Goal: Task Accomplishment & Management: Manage account settings

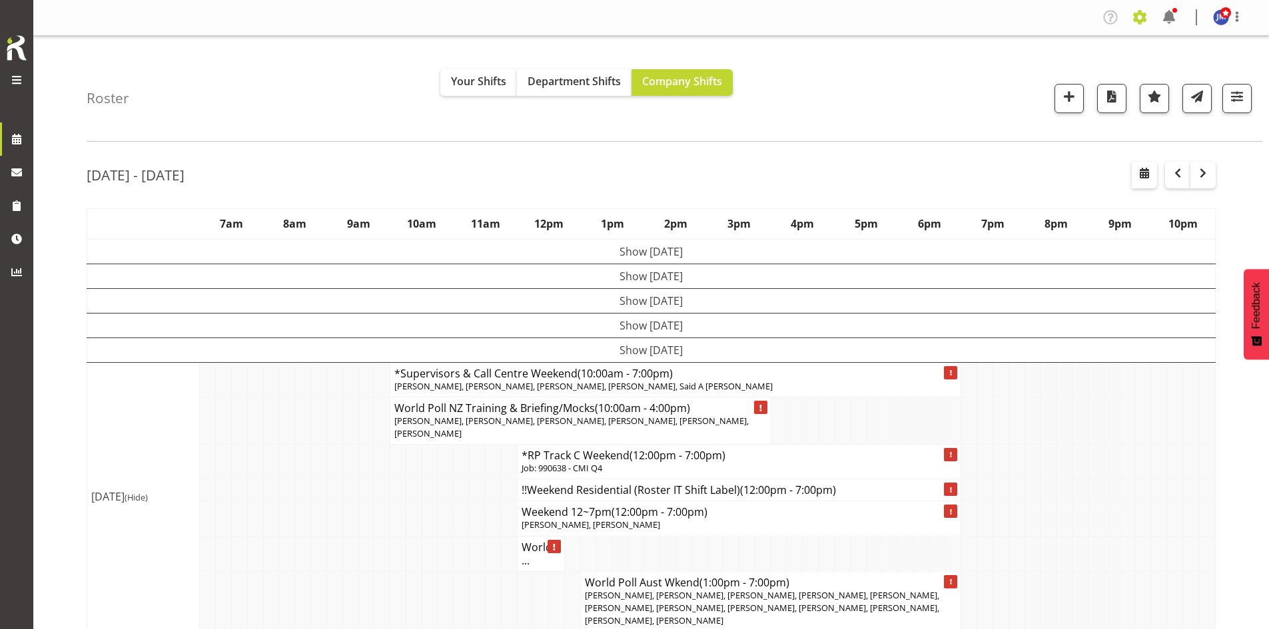
click at [627, 15] on span at bounding box center [1139, 17] width 21 height 21
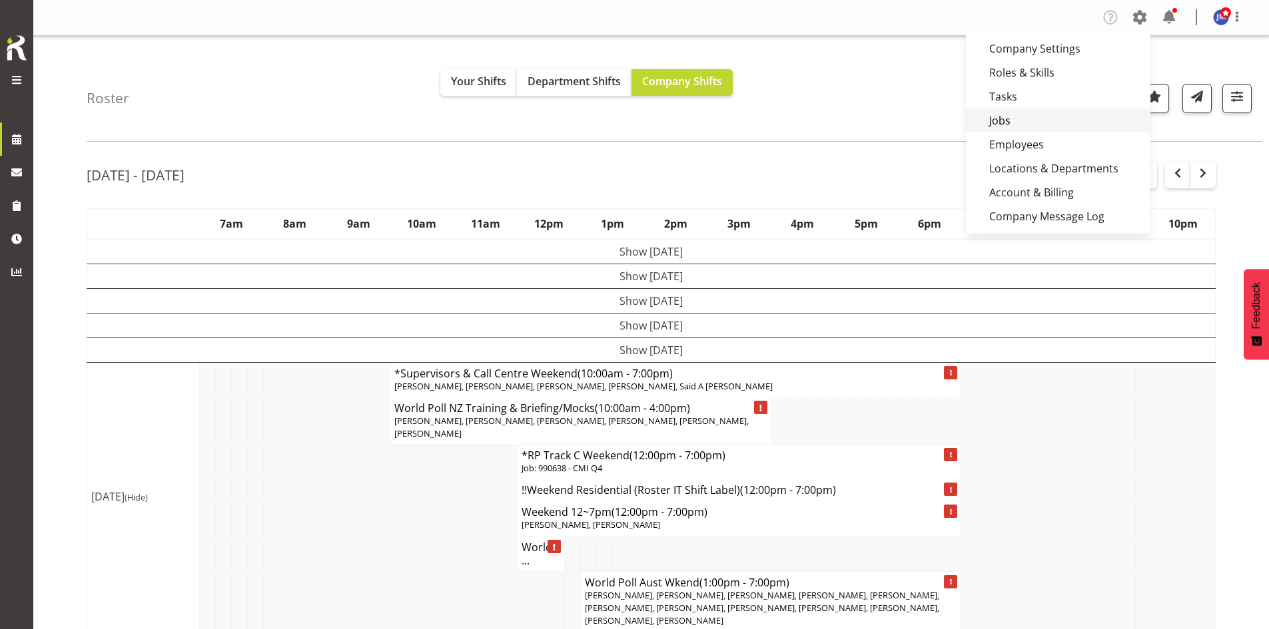
click at [627, 118] on link "Jobs" at bounding box center [1058, 121] width 184 height 24
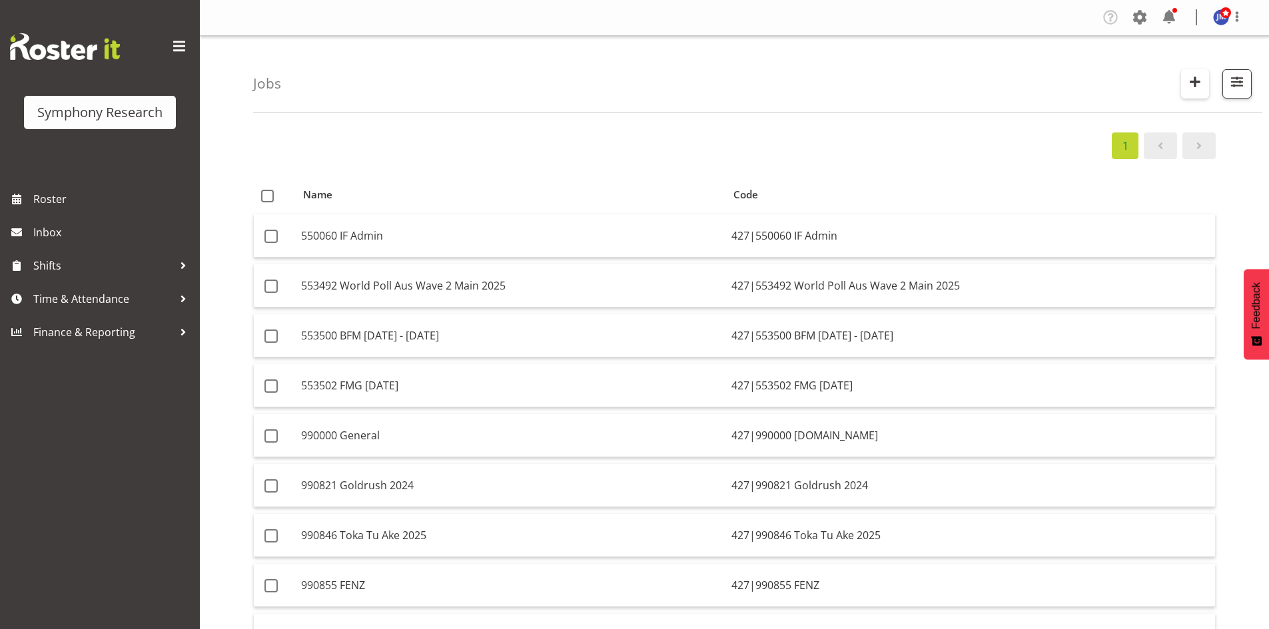
click at [1195, 81] on span "button" at bounding box center [1194, 81] width 17 height 17
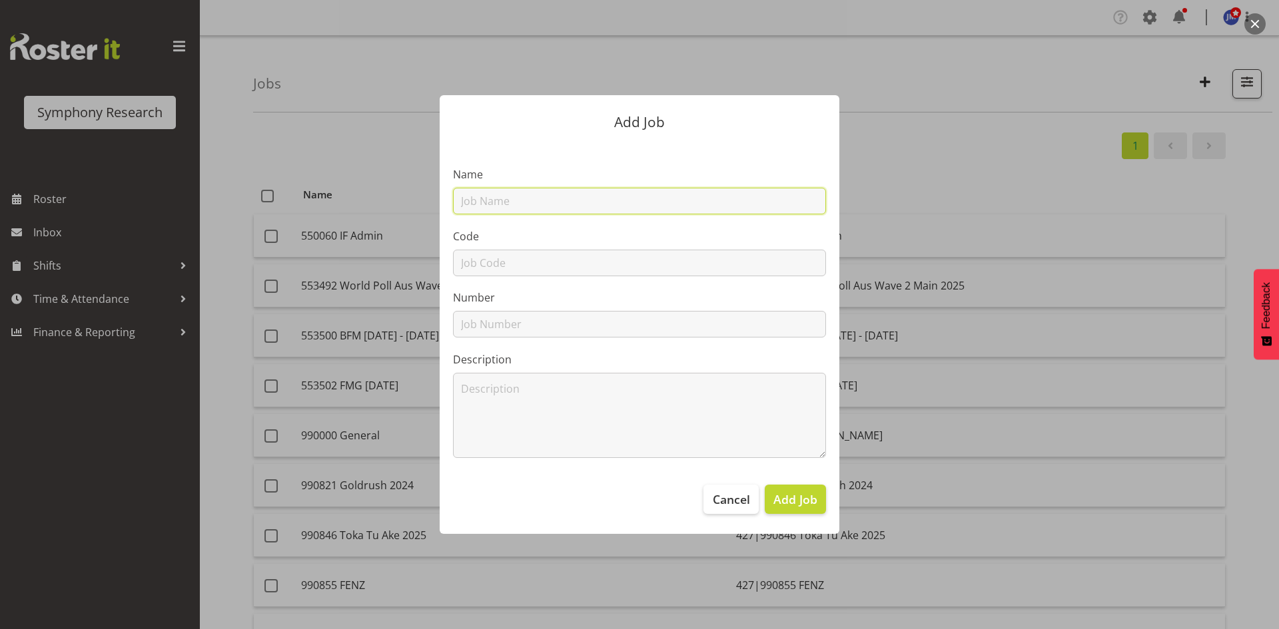
click at [583, 195] on input "text" at bounding box center [639, 201] width 373 height 27
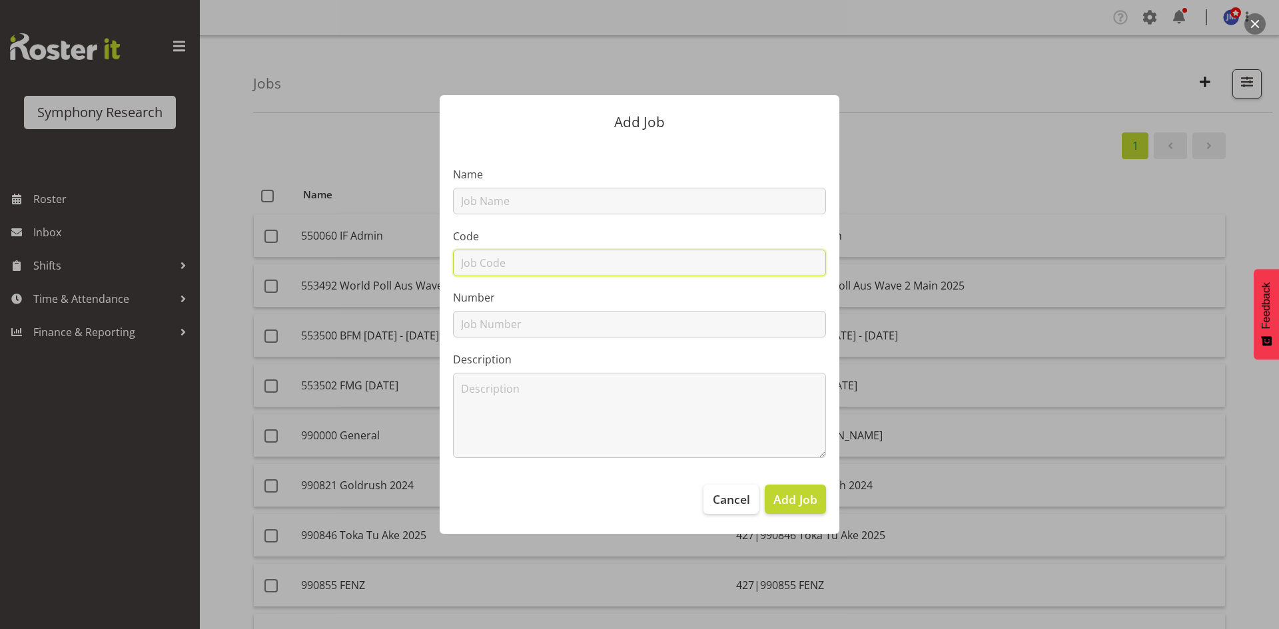
click at [485, 257] on input "text" at bounding box center [639, 263] width 373 height 27
drag, startPoint x: 586, startPoint y: 263, endPoint x: 429, endPoint y: 258, distance: 157.2
click at [429, 258] on div "Add Job Name Code 427|553439 DIA 2024 Number Description Cancel Add Job" at bounding box center [639, 314] width 426 height 505
click at [595, 262] on input "427|553439 DIA 2024" at bounding box center [639, 263] width 373 height 27
drag, startPoint x: 523, startPoint y: 262, endPoint x: 511, endPoint y: 264, distance: 11.5
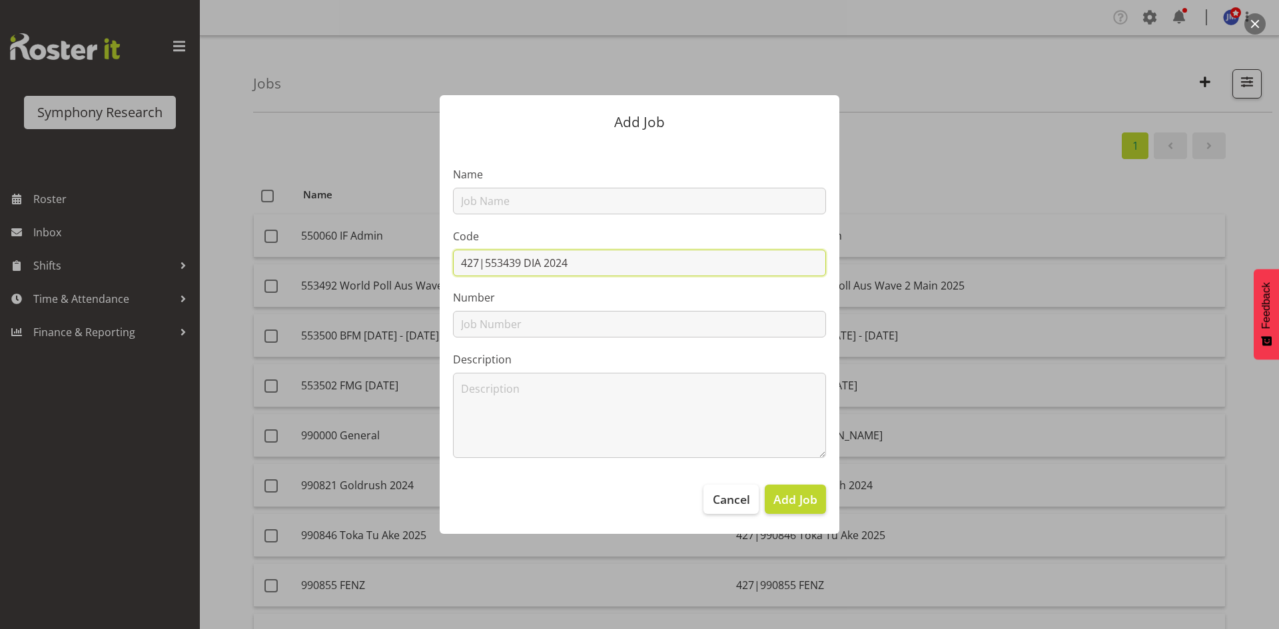
click at [511, 264] on input "427|553439 DIA 2024" at bounding box center [639, 263] width 373 height 27
drag, startPoint x: 696, startPoint y: 264, endPoint x: 633, endPoint y: 264, distance: 63.3
click at [633, 264] on input "427|553493 World Poll NZ Wave 2 DIA 2024" at bounding box center [639, 263] width 373 height 27
drag, startPoint x: 649, startPoint y: 261, endPoint x: 487, endPoint y: 264, distance: 161.9
click at [487, 264] on input "427|553493 World Poll NZ Wave 2" at bounding box center [639, 263] width 373 height 27
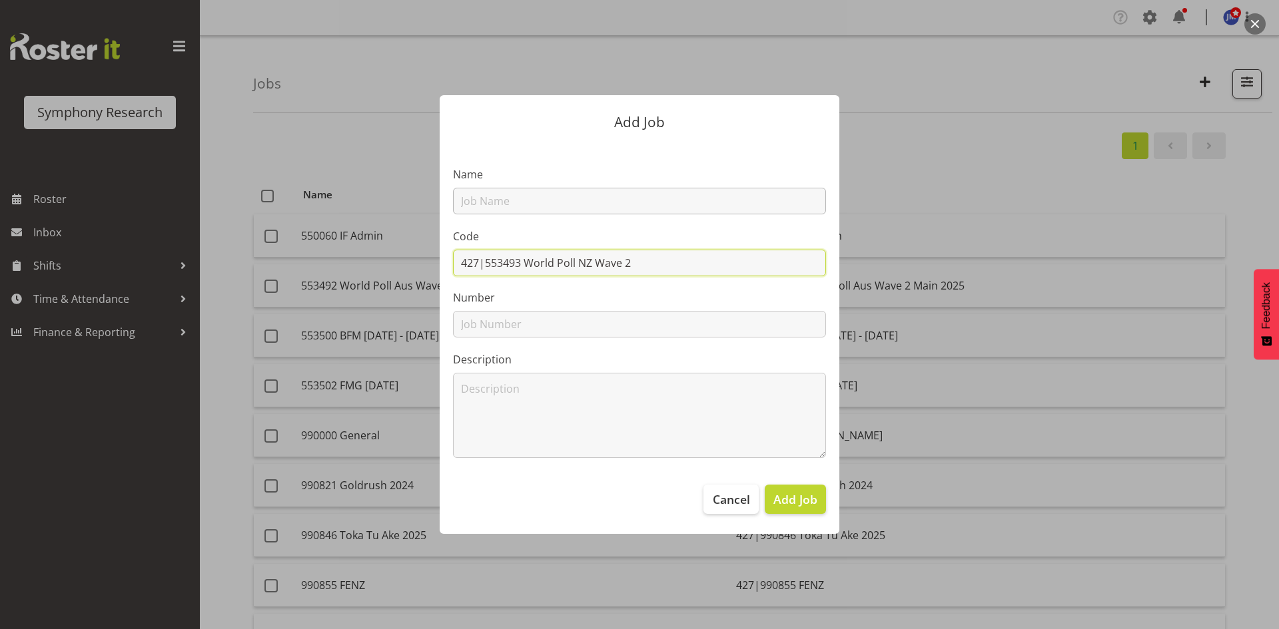
type input "427|553493 World Poll NZ Wave 2"
click at [513, 195] on input "text" at bounding box center [639, 201] width 373 height 27
paste input "553493 World Poll NZ Wave 2"
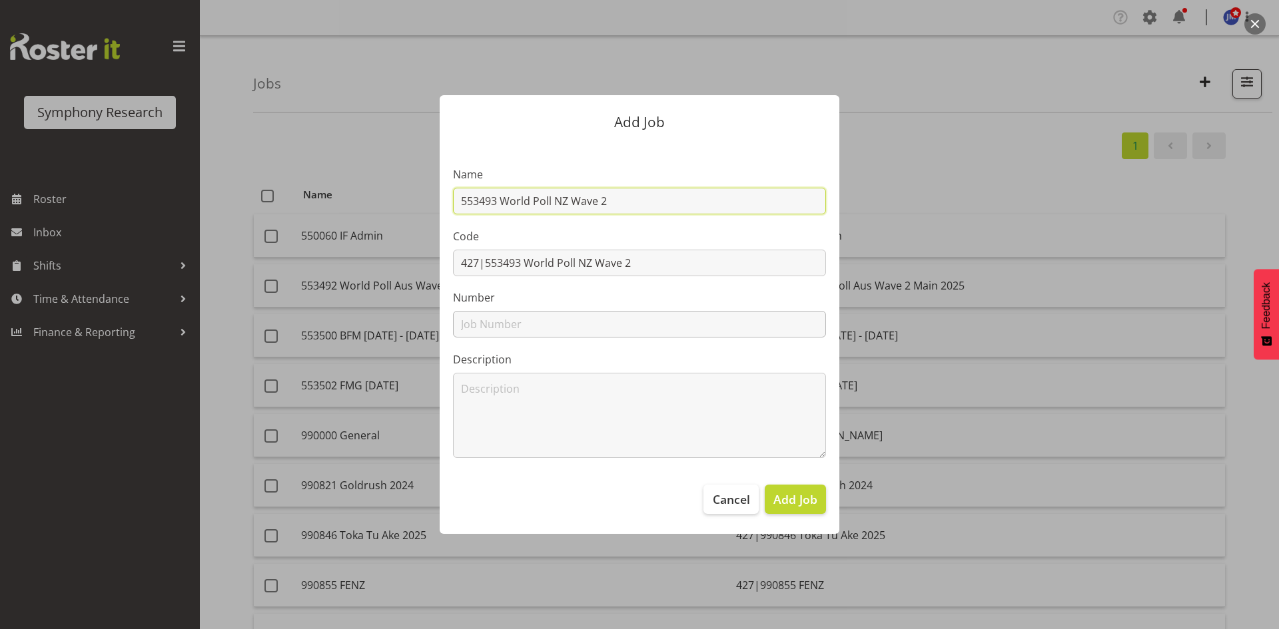
type input "553493 World Poll NZ Wave 2"
click at [500, 327] on input "text" at bounding box center [639, 324] width 373 height 27
paste input "553493 World Poll NZ Wave 2"
type input "553493 World Poll NZ Wave 2"
click at [502, 394] on textarea at bounding box center [639, 415] width 373 height 85
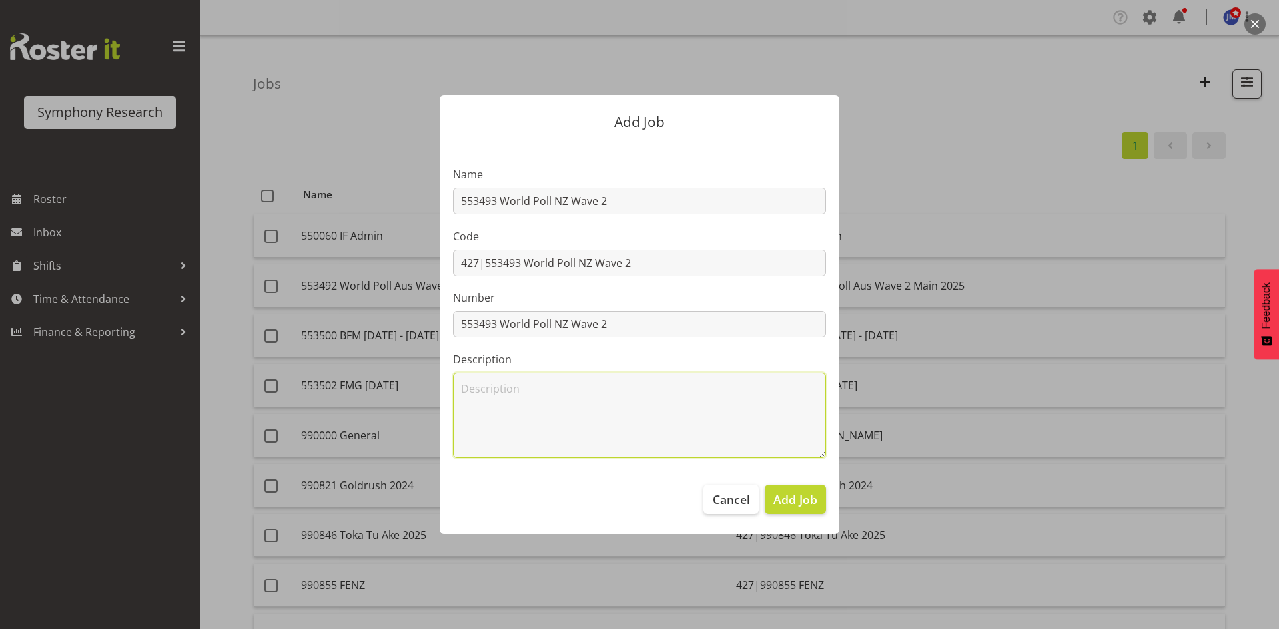
paste textarea "553493 World Poll NZ Wave 2"
type textarea "553493 World Poll NZ Wave 2"
click at [798, 491] on span "Add Job" at bounding box center [795, 499] width 44 height 17
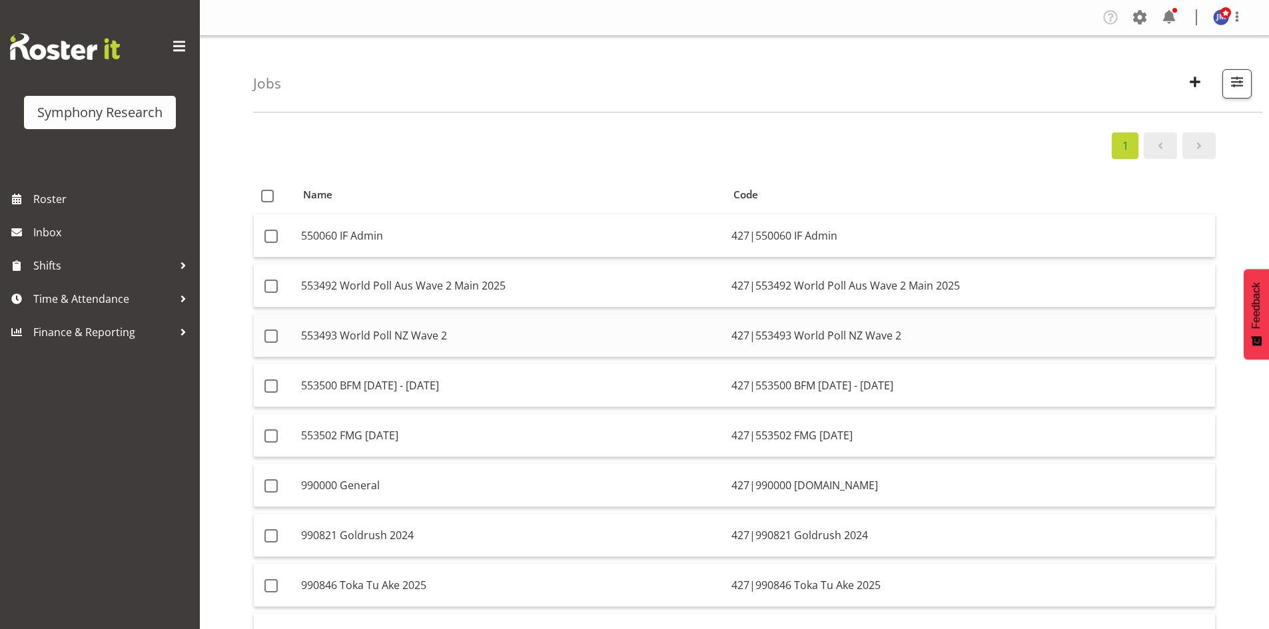
click at [392, 333] on td "553493 World Poll NZ Wave 2" at bounding box center [511, 335] width 430 height 43
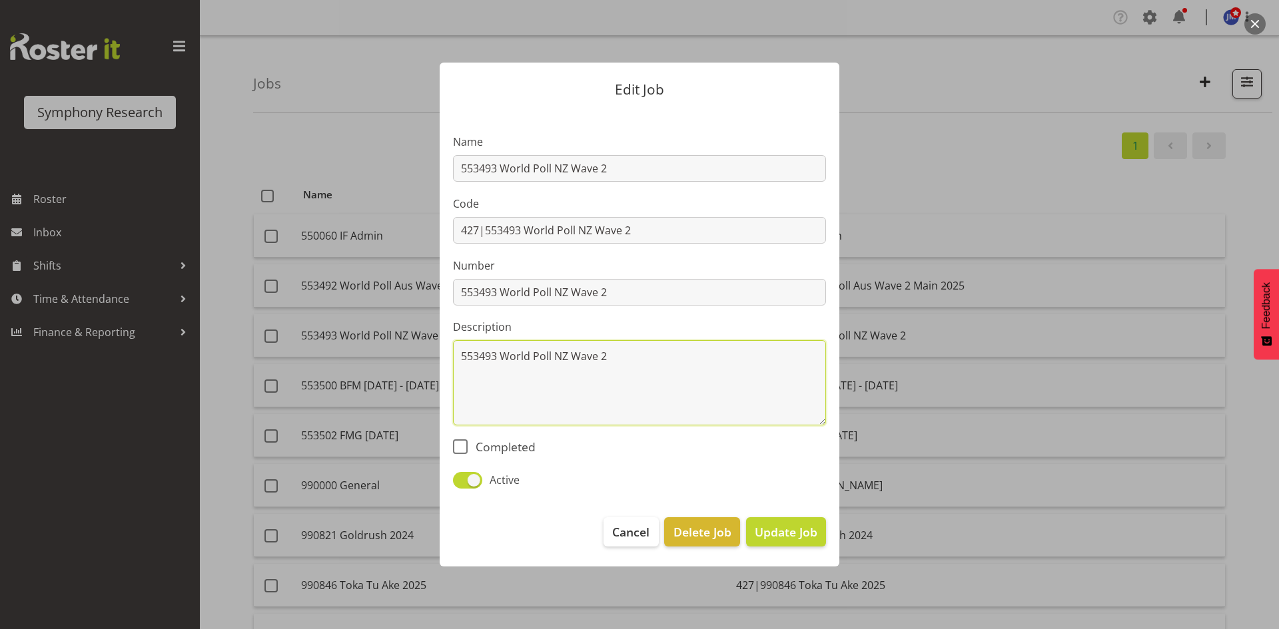
click at [630, 355] on textarea "553493 World Poll NZ Wave 2" at bounding box center [639, 382] width 373 height 85
type textarea "553493 World Poll NZ Wave 2 Main"
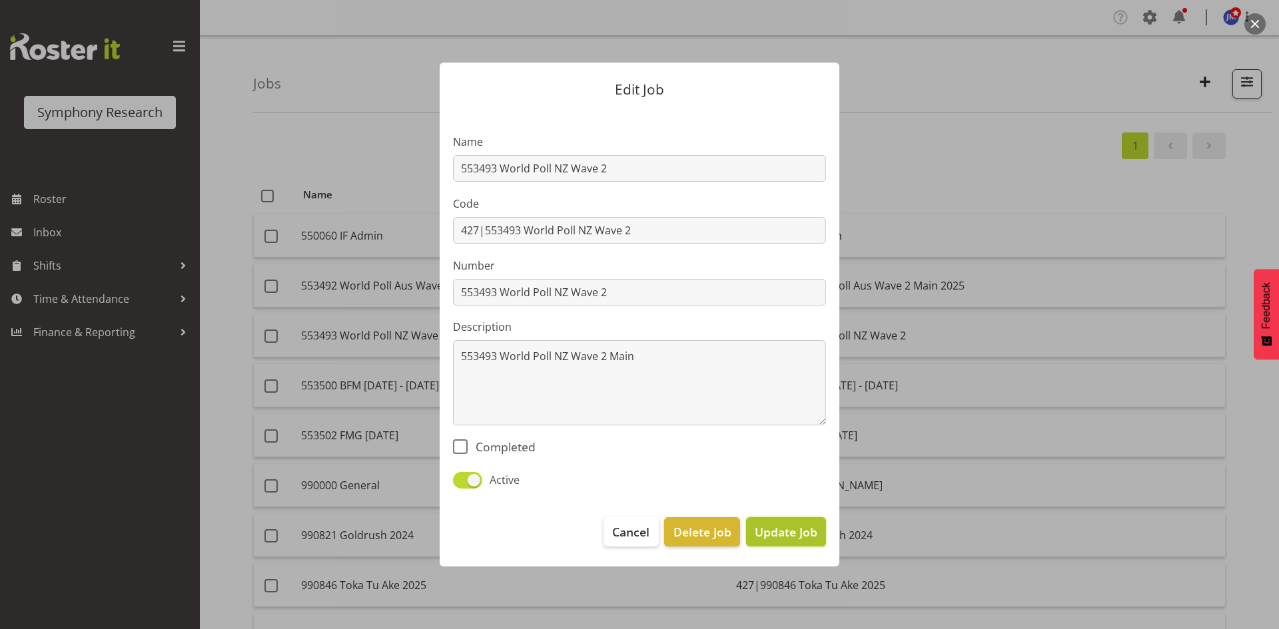
click at [786, 529] on span "Update Job" at bounding box center [786, 531] width 63 height 17
